Goal: Task Accomplishment & Management: Complete application form

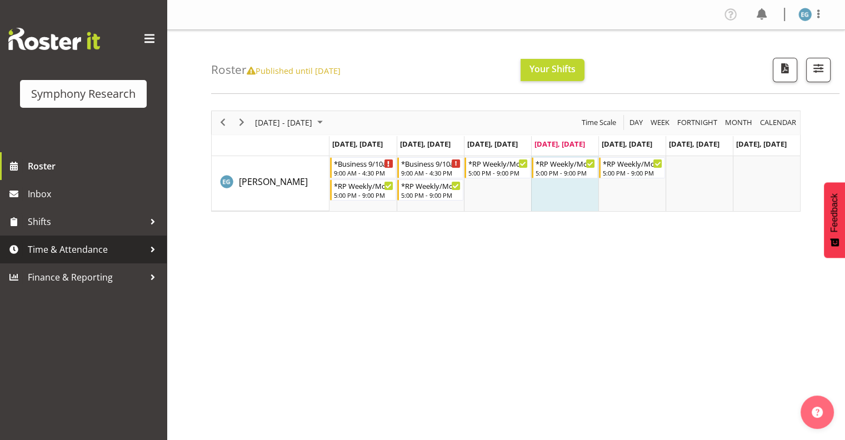
click at [52, 247] on span "Time & Attendance" at bounding box center [86, 249] width 117 height 17
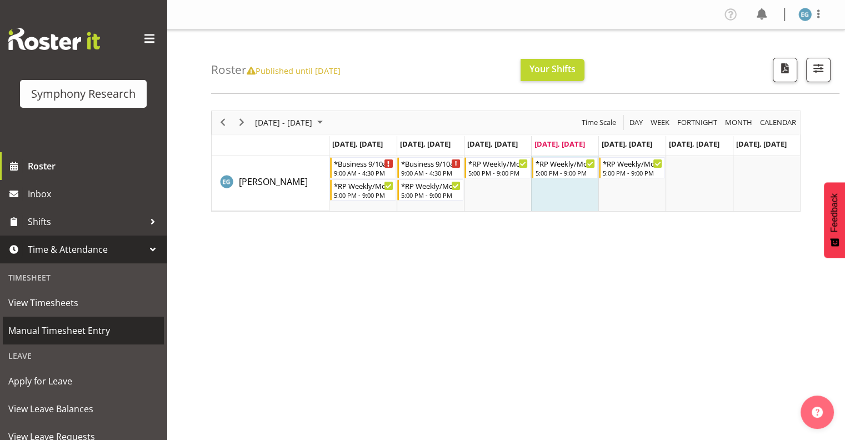
click at [60, 329] on span "Manual Timesheet Entry" at bounding box center [83, 330] width 150 height 17
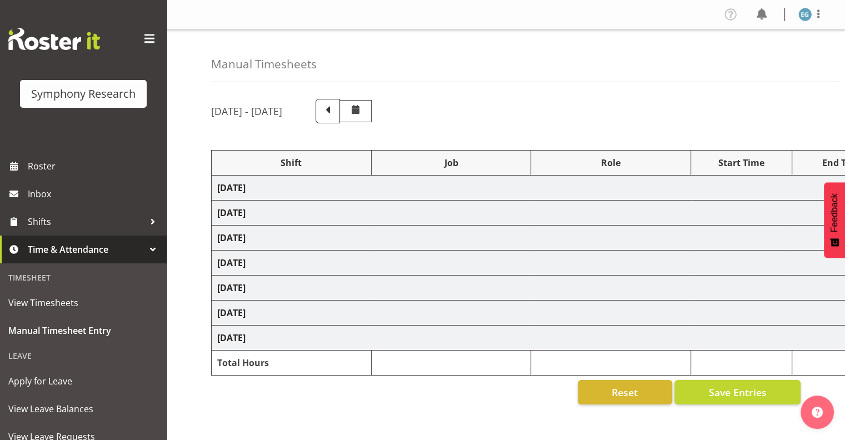
select select "26078"
select select "10732"
select select "26078"
select select "10731"
select select "48116"
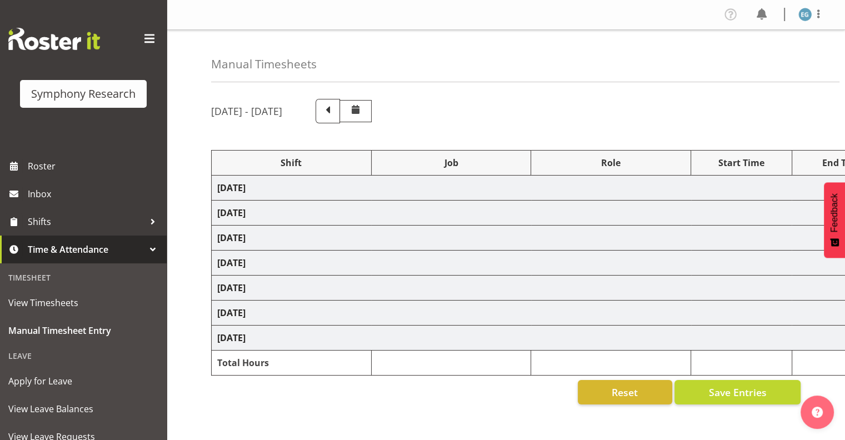
select select "10732"
select select "48116"
select select "10732"
select select "48116"
select select "10731"
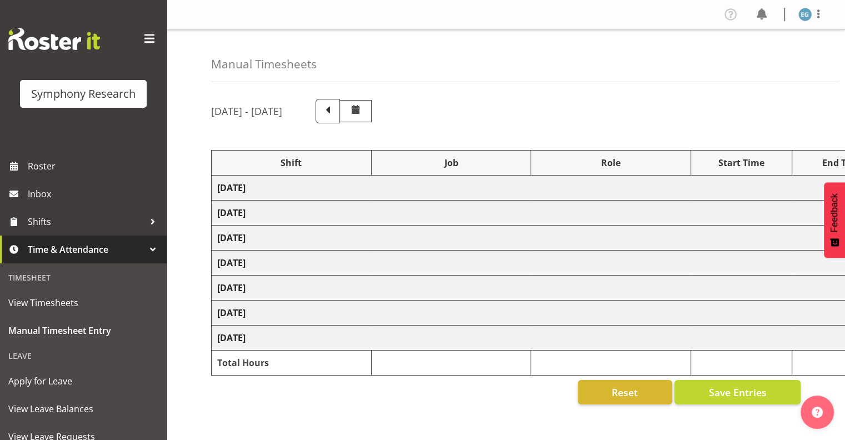
select select "48116"
select select "10731"
select select "48116"
select select "10732"
select select "48116"
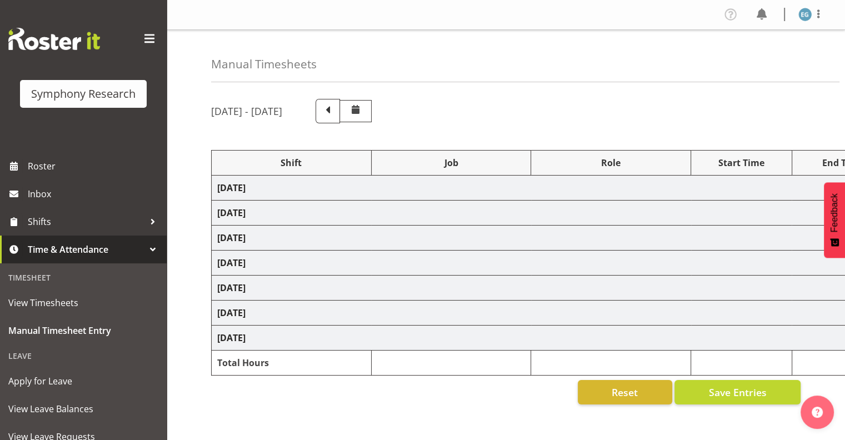
select select "10731"
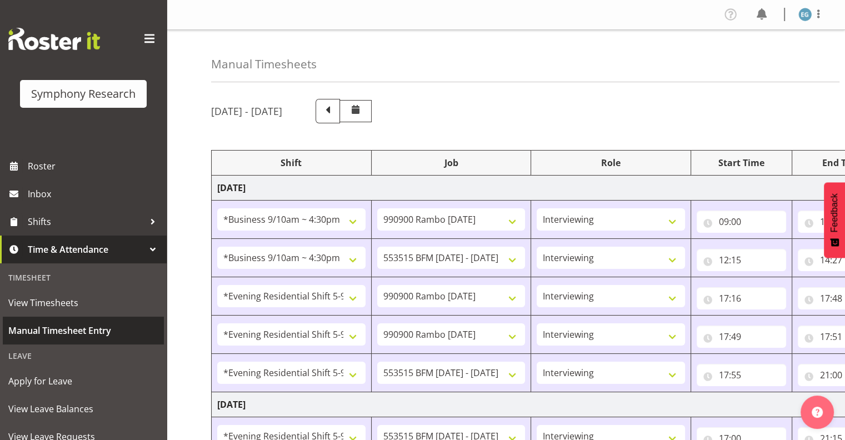
click at [63, 330] on span "Manual Timesheet Entry" at bounding box center [83, 330] width 150 height 17
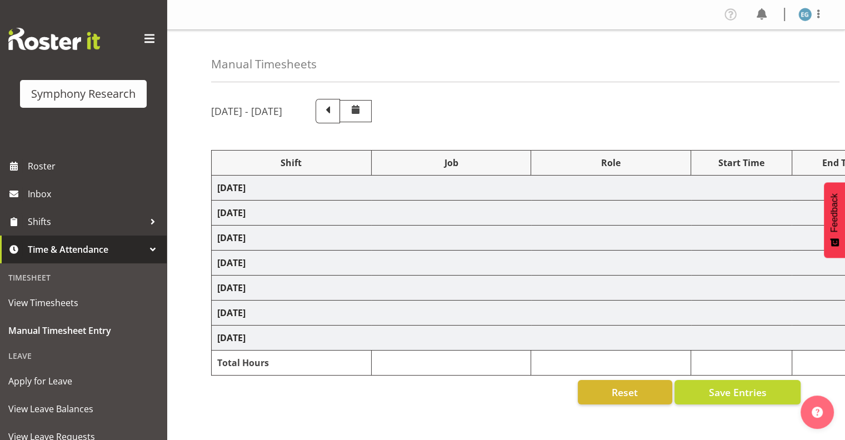
select select "26078"
select select "10732"
select select "26078"
select select "10731"
select select "48116"
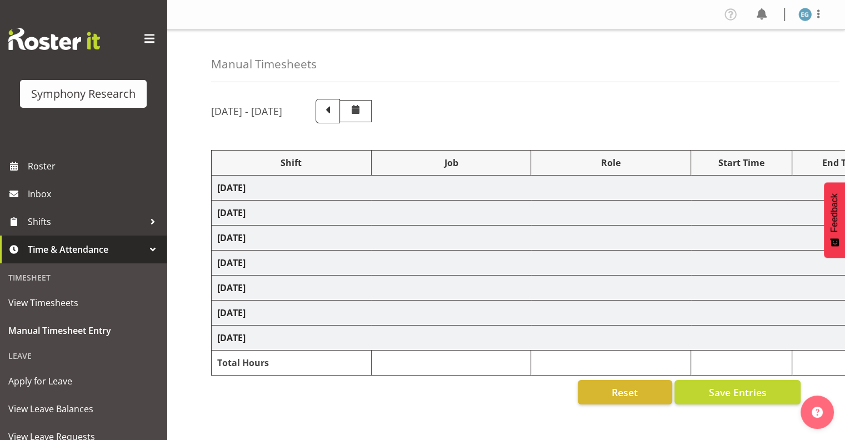
select select "10732"
select select "48116"
select select "10732"
select select "48116"
select select "10731"
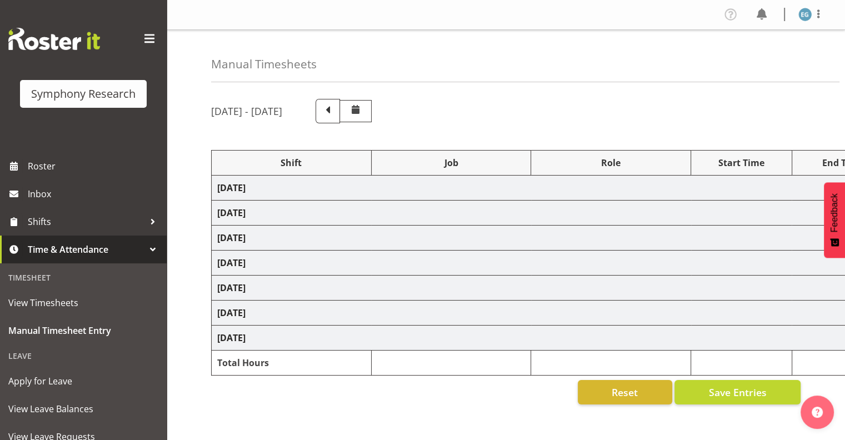
select select "48116"
select select "10731"
select select "48116"
select select "10732"
select select "48116"
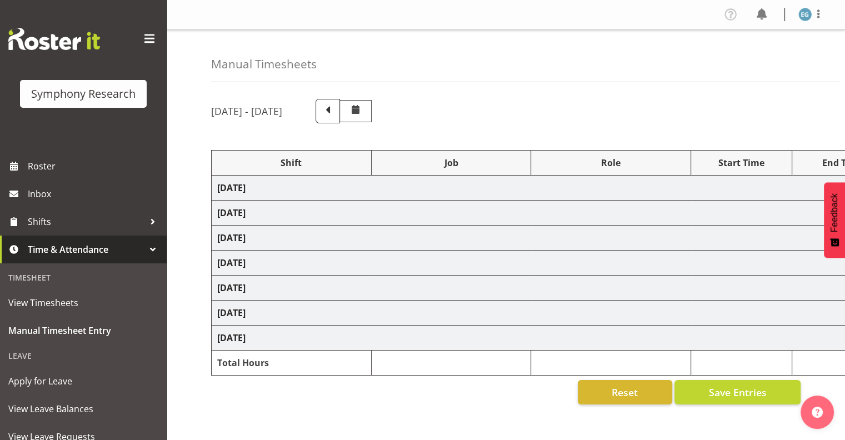
select select "10731"
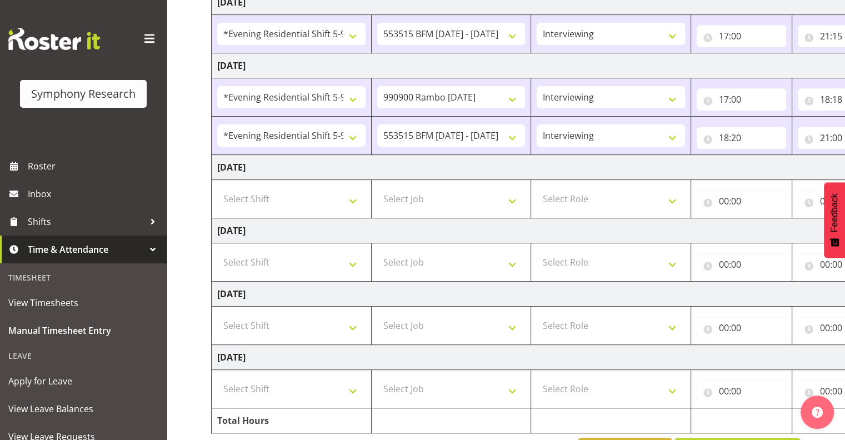
scroll to position [438, 0]
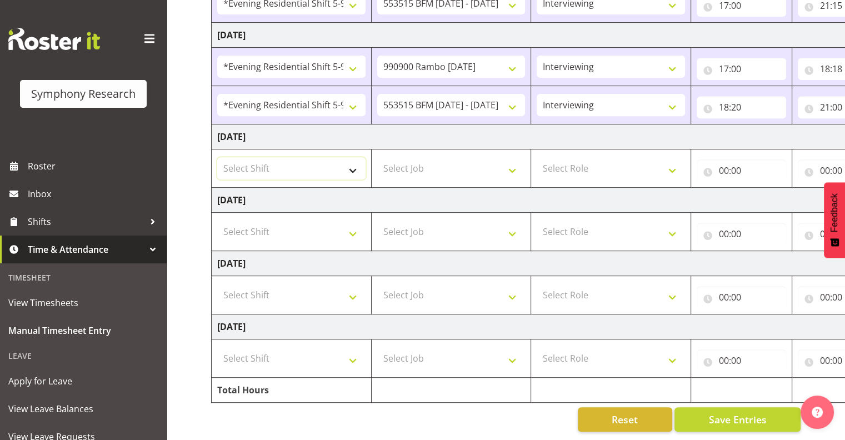
click at [353, 160] on select "Select Shift !!Weekend Residential (Roster IT Shift Label) *Business 9/10am ~ 4…" at bounding box center [291, 168] width 148 height 22
select select "48116"
click at [217, 157] on select "Select Shift !!Weekend Residential (Roster IT Shift Label) *Business 9/10am ~ 4…" at bounding box center [291, 168] width 148 height 22
click at [515, 160] on select "Select Job 550060 IF Admin 553492 World Poll Aus Wave 2 Main 2025 553493 World …" at bounding box center [451, 168] width 148 height 22
select select "10731"
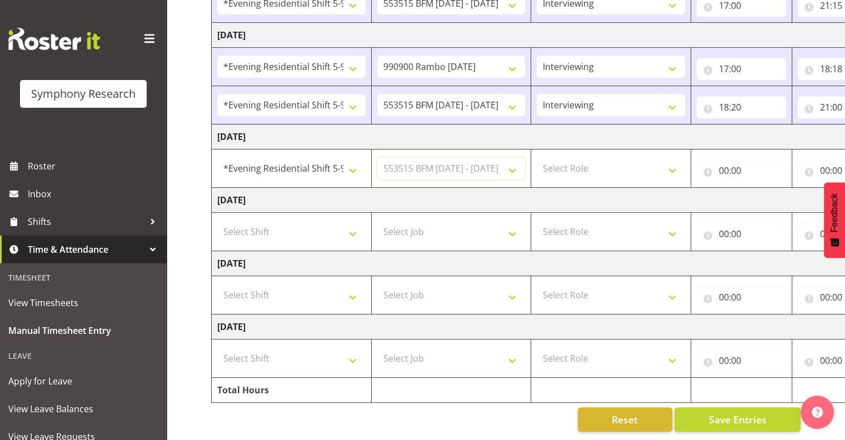
click at [377, 157] on select "Select Job 550060 IF Admin 553492 World Poll Aus Wave 2 Main 2025 553493 World …" at bounding box center [451, 168] width 148 height 22
click at [671, 160] on select "Select Role Interviewing Briefing" at bounding box center [610, 168] width 148 height 22
select select "47"
click at [536, 157] on select "Select Role Interviewing Briefing" at bounding box center [610, 168] width 148 height 22
click at [730, 162] on input "00:00" at bounding box center [740, 170] width 89 height 22
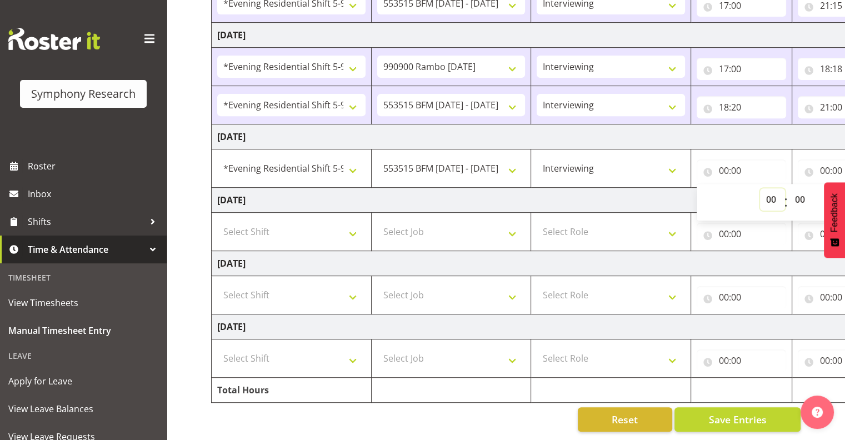
drag, startPoint x: 730, startPoint y: 162, endPoint x: 770, endPoint y: 192, distance: 50.1
click at [770, 192] on select "00 01 02 03 04 05 06 07 08 09 10 11 12 13 14 15 16 17 18 19 20 21 22 23" at bounding box center [772, 199] width 25 height 22
select select "17"
click at [760, 188] on select "00 01 02 03 04 05 06 07 08 09 10 11 12 13 14 15 16 17 18 19 20 21 22 23" at bounding box center [772, 199] width 25 height 22
type input "17:00"
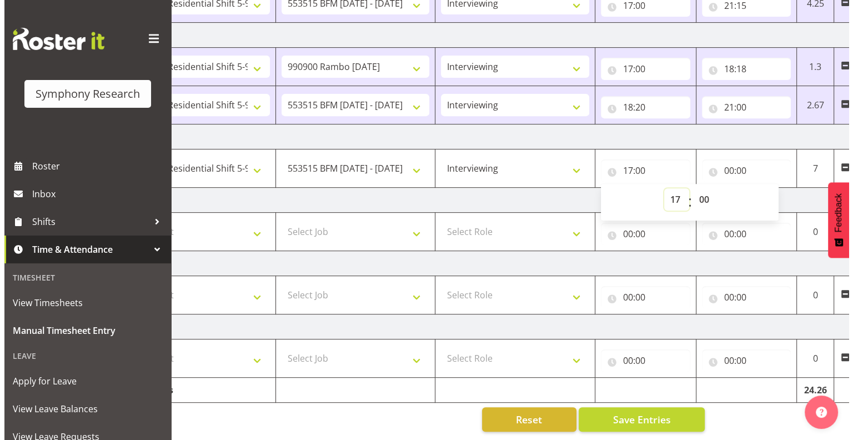
scroll to position [0, 144]
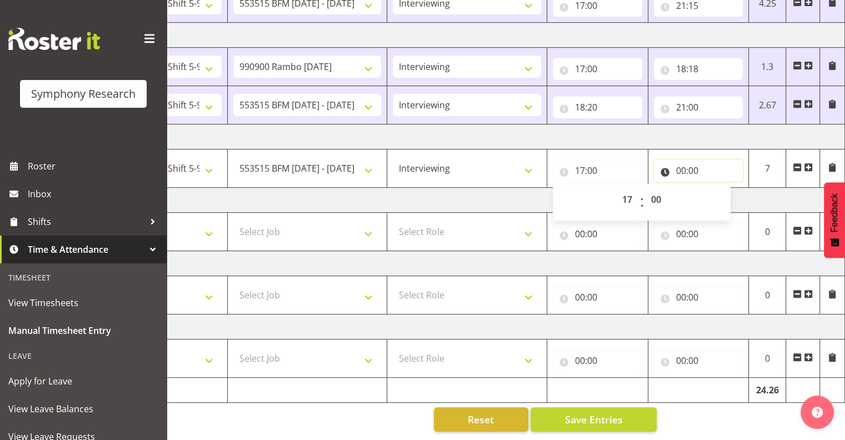
click at [680, 163] on input "00:00" at bounding box center [698, 170] width 89 height 22
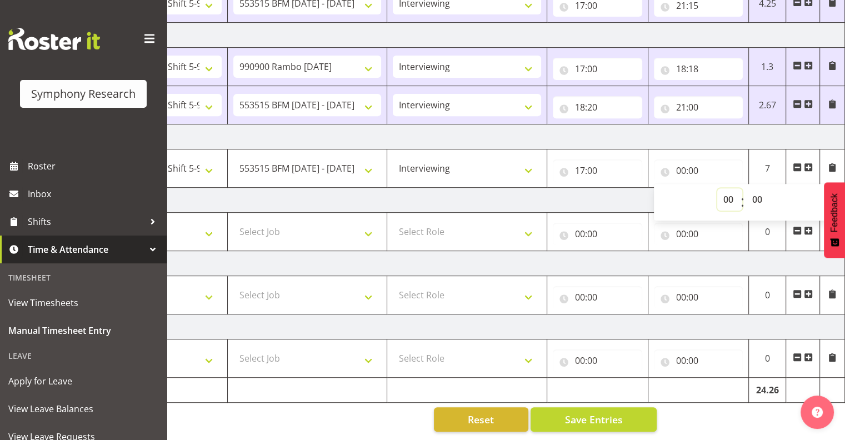
click at [725, 190] on select "00 01 02 03 04 05 06 07 08 09 10 11 12 13 14 15 16 17 18 19 20 21 22 23" at bounding box center [729, 199] width 25 height 22
select select "21"
click at [717, 188] on select "00 01 02 03 04 05 06 07 08 09 10 11 12 13 14 15 16 17 18 19 20 21 22 23" at bounding box center [729, 199] width 25 height 22
type input "21:00"
click at [589, 412] on span "Save Entries" at bounding box center [593, 419] width 58 height 14
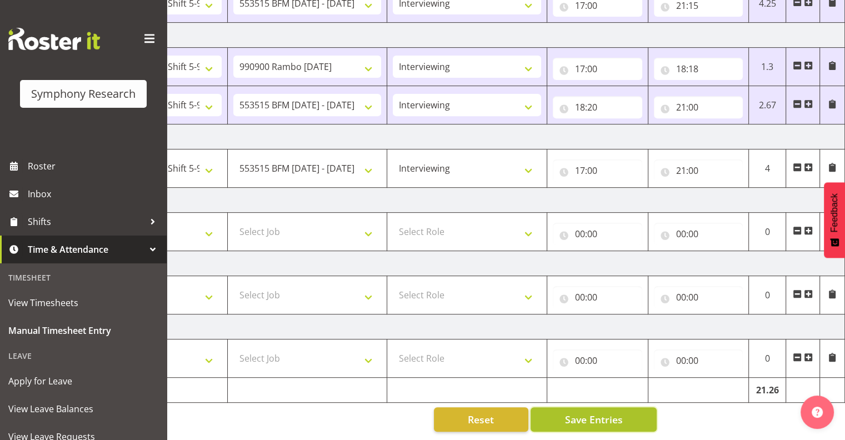
drag, startPoint x: 600, startPoint y: 408, endPoint x: 597, endPoint y: 400, distance: 8.3
click at [597, 407] on button "Save Entries" at bounding box center [593, 419] width 126 height 24
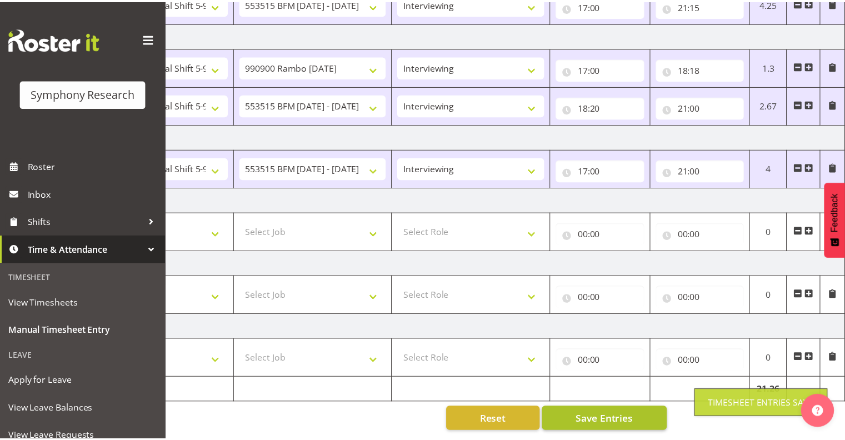
scroll to position [0, 135]
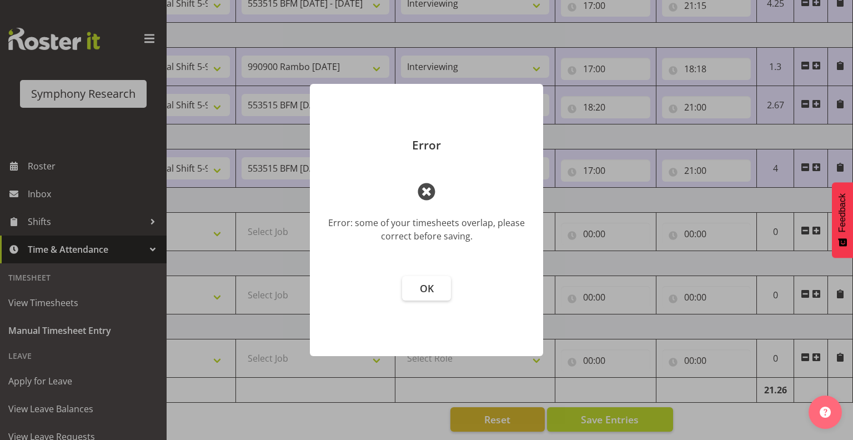
drag, startPoint x: 424, startPoint y: 282, endPoint x: 479, endPoint y: 293, distance: 56.1
click at [426, 283] on span "OK" at bounding box center [427, 288] width 14 height 13
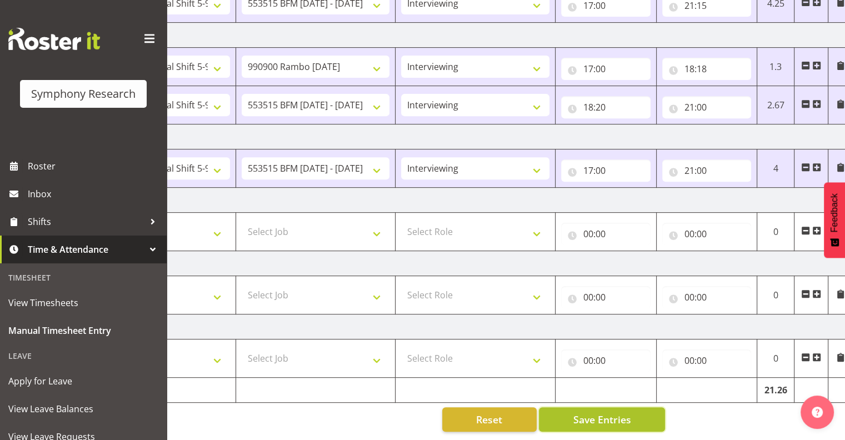
click at [598, 412] on span "Save Entries" at bounding box center [601, 419] width 58 height 14
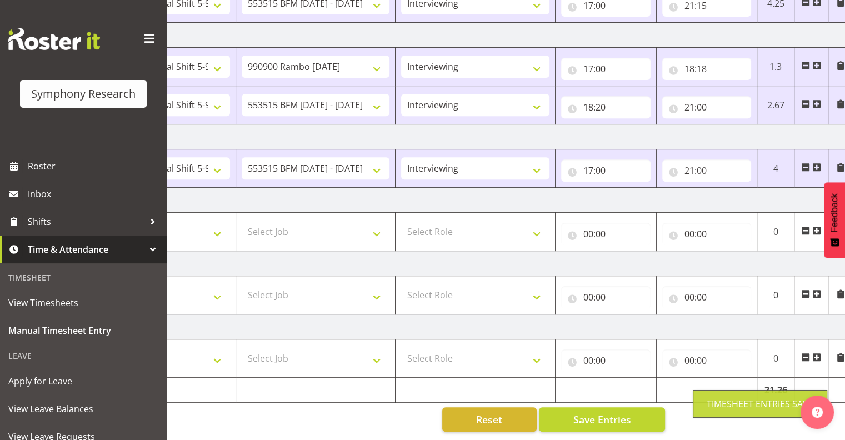
click at [745, 405] on div "Manual Timesheets October 6th - October 12th 2025 Shift Job Role Start Time End…" at bounding box center [506, 18] width 678 height 842
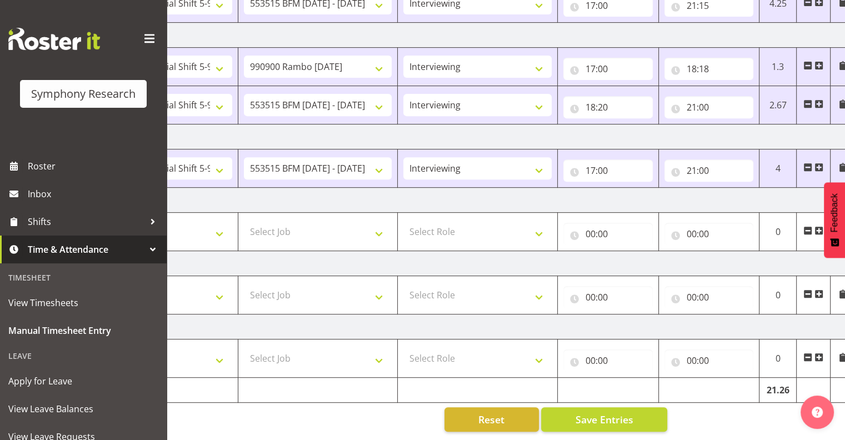
scroll to position [0, 144]
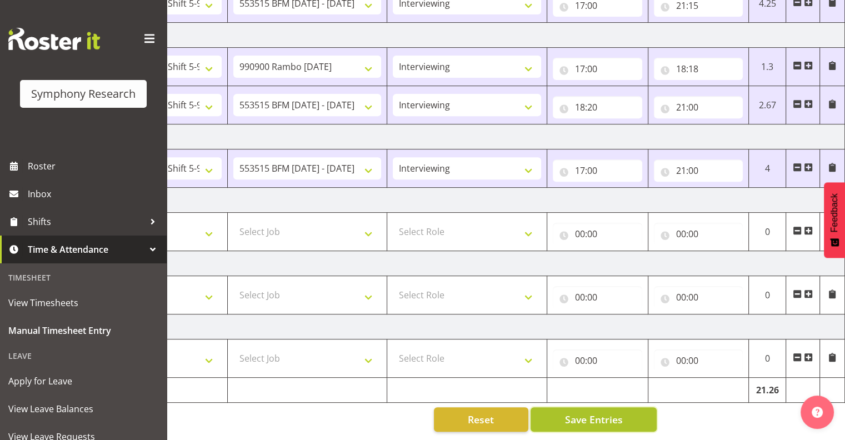
click at [592, 412] on span "Save Entries" at bounding box center [593, 419] width 58 height 14
click at [595, 412] on span "Save Entries" at bounding box center [593, 419] width 58 height 14
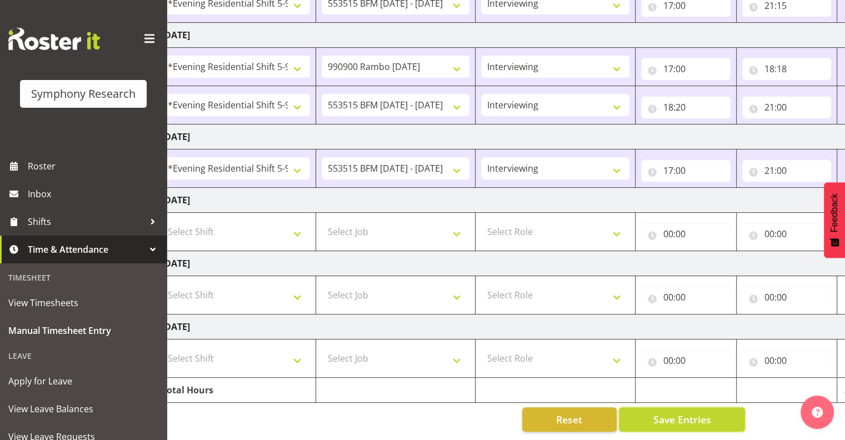
scroll to position [0, 0]
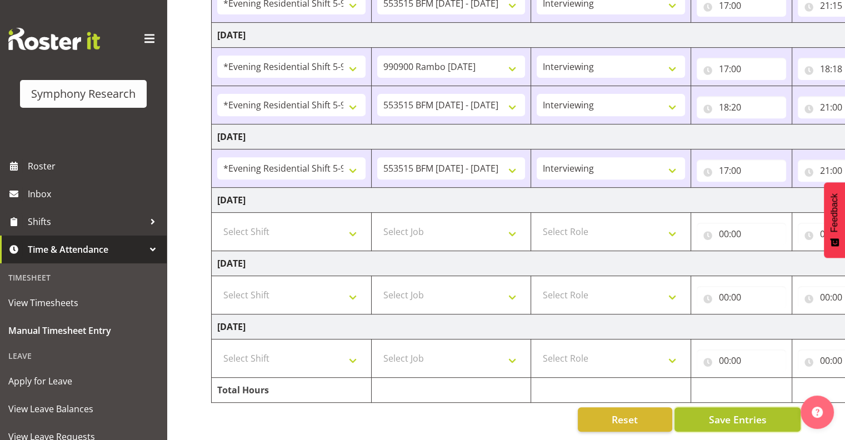
click at [739, 412] on span "Save Entries" at bounding box center [737, 419] width 58 height 14
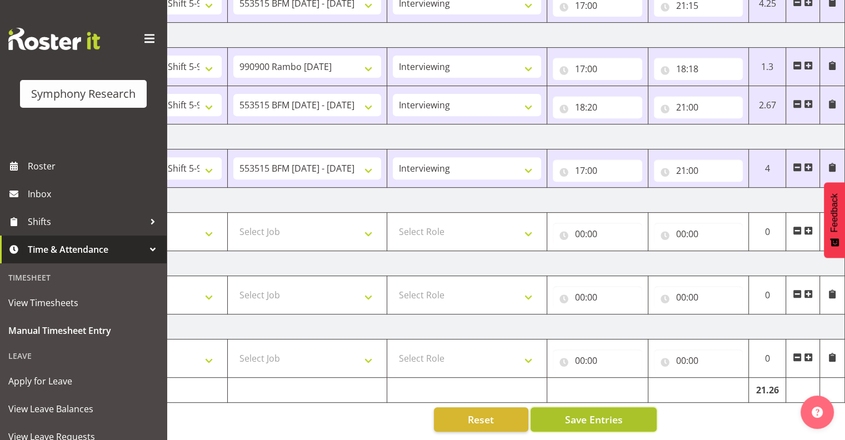
click at [582, 412] on span "Save Entries" at bounding box center [593, 419] width 58 height 14
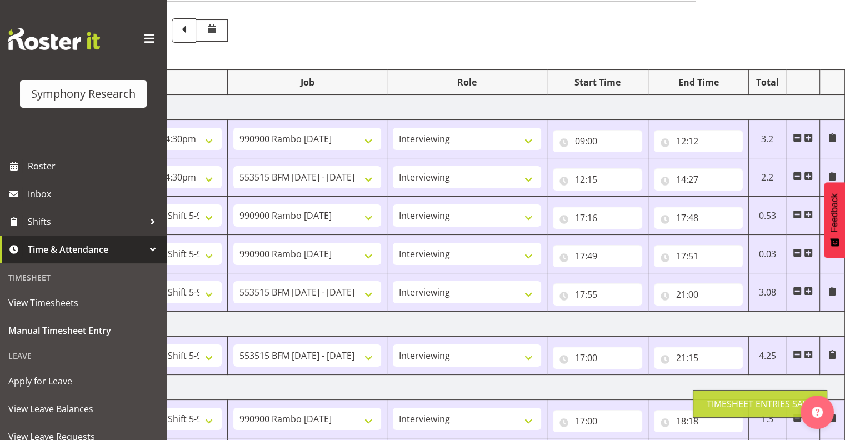
scroll to position [0, 0]
